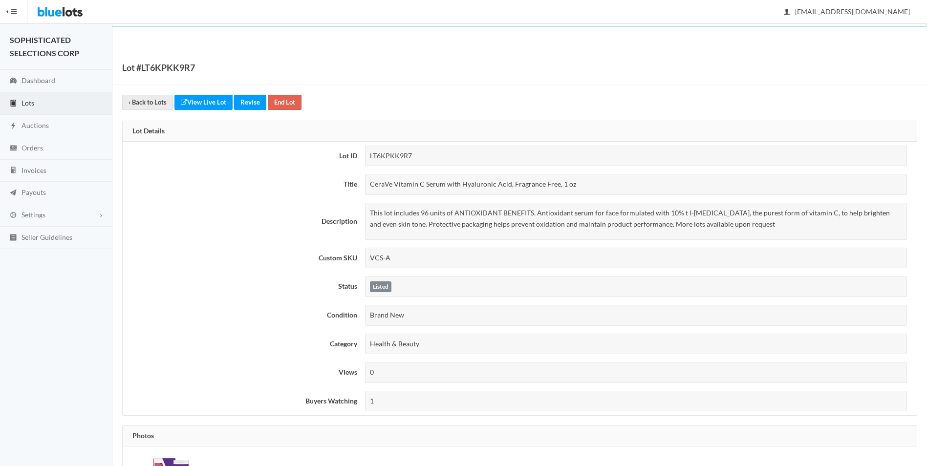
scroll to position [449, 0]
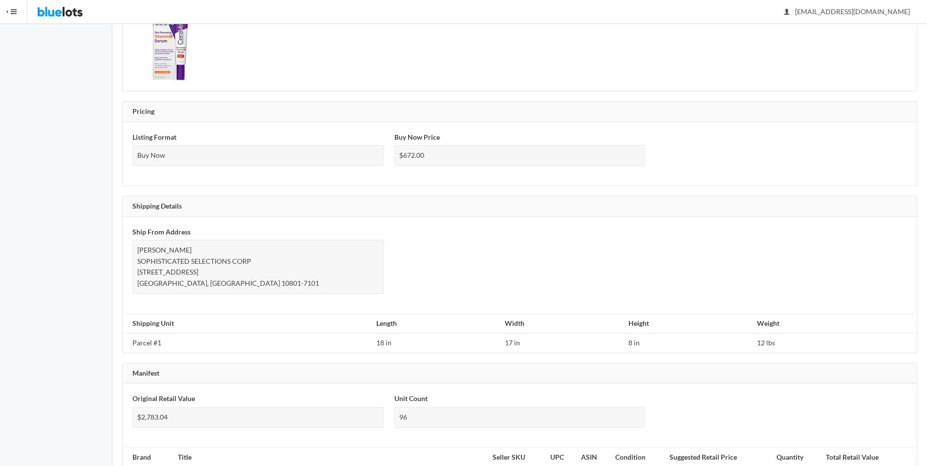
click at [13, 15] on button "HIDE MENU" at bounding box center [13, 11] width 27 height 23
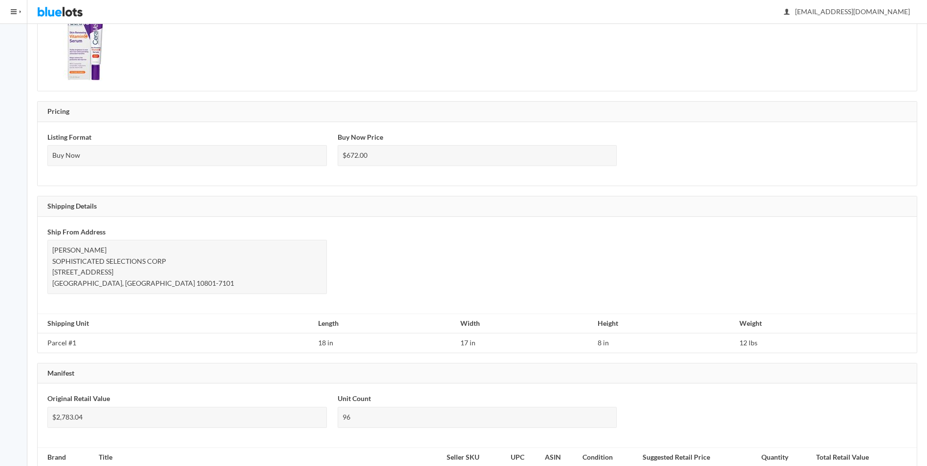
click at [13, 15] on button "HIDE MENU" at bounding box center [13, 11] width 27 height 23
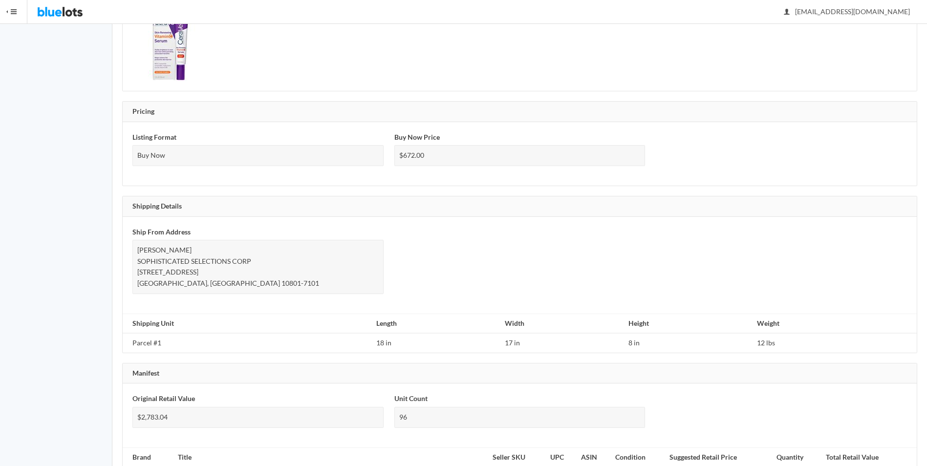
click at [54, 11] on img at bounding box center [60, 11] width 46 height 23
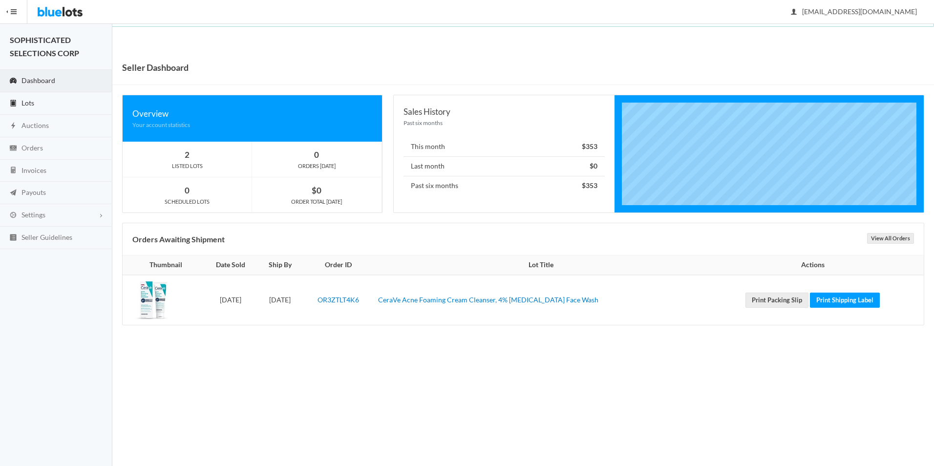
click at [31, 100] on span "Lots" at bounding box center [27, 103] width 13 height 8
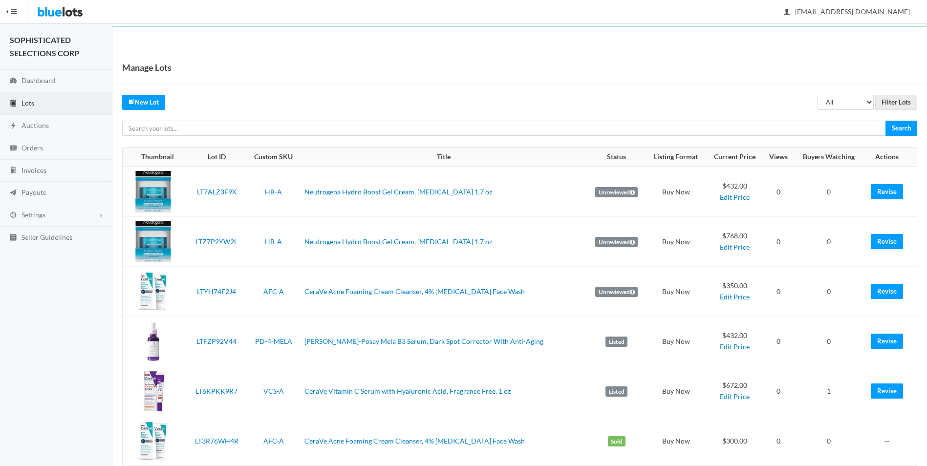
scroll to position [20, 0]
